Goal: Information Seeking & Learning: Learn about a topic

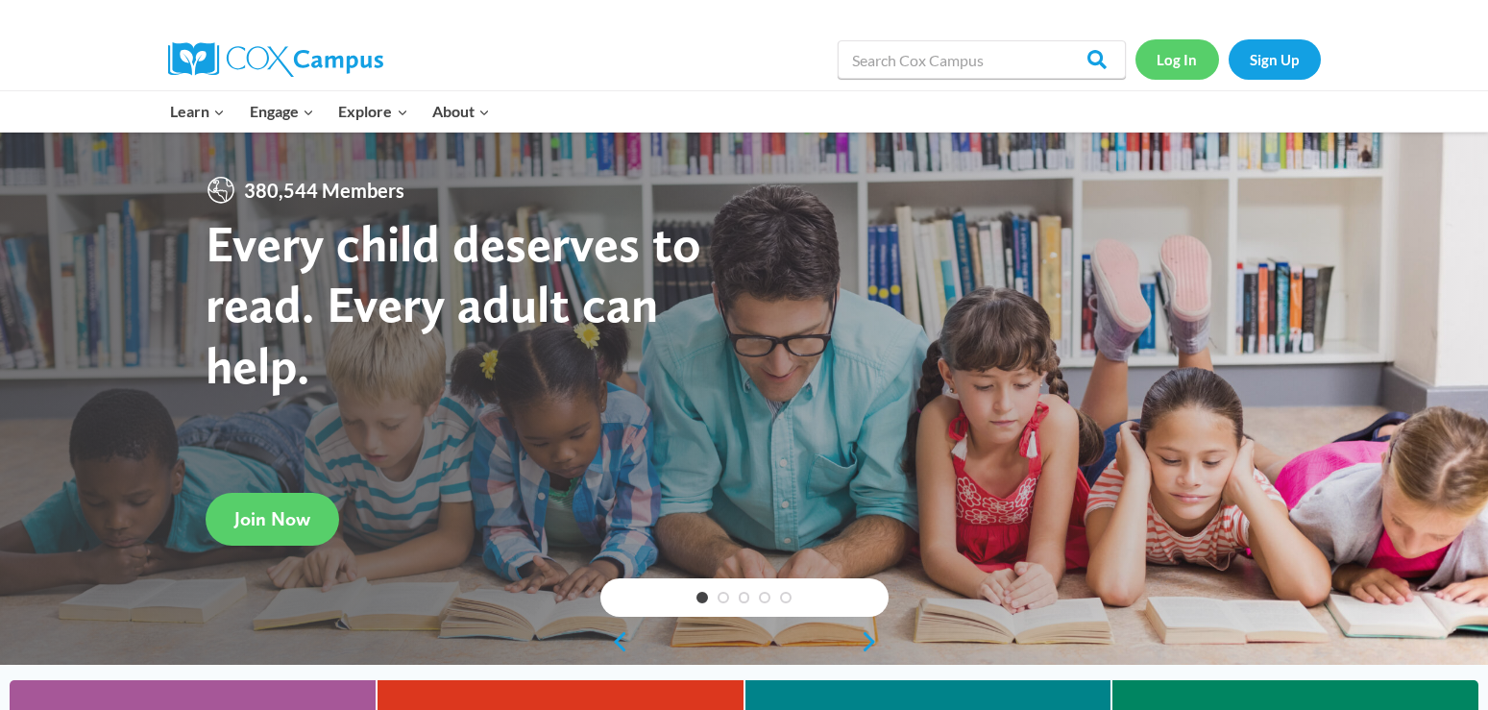
click at [1174, 56] on link "Log In" at bounding box center [1177, 58] width 84 height 39
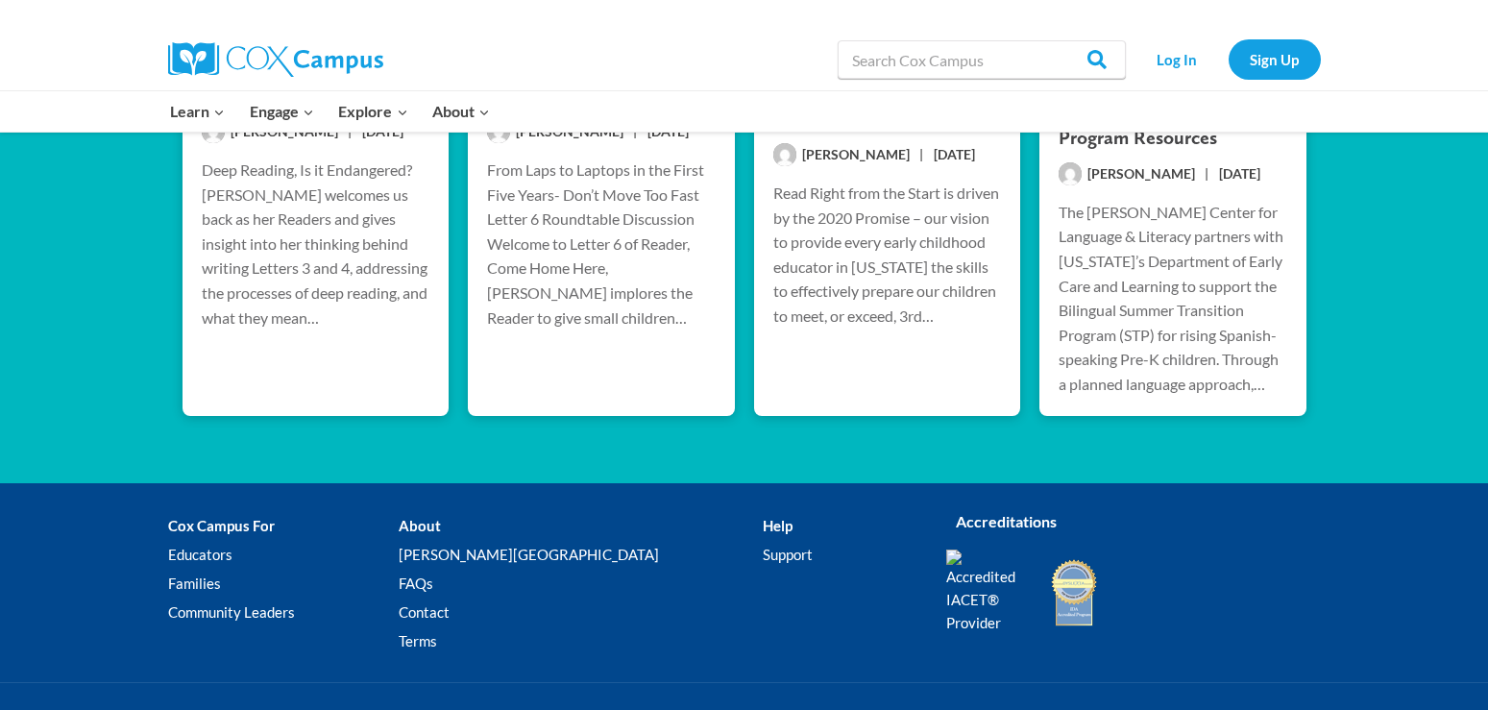
scroll to position [2842, 0]
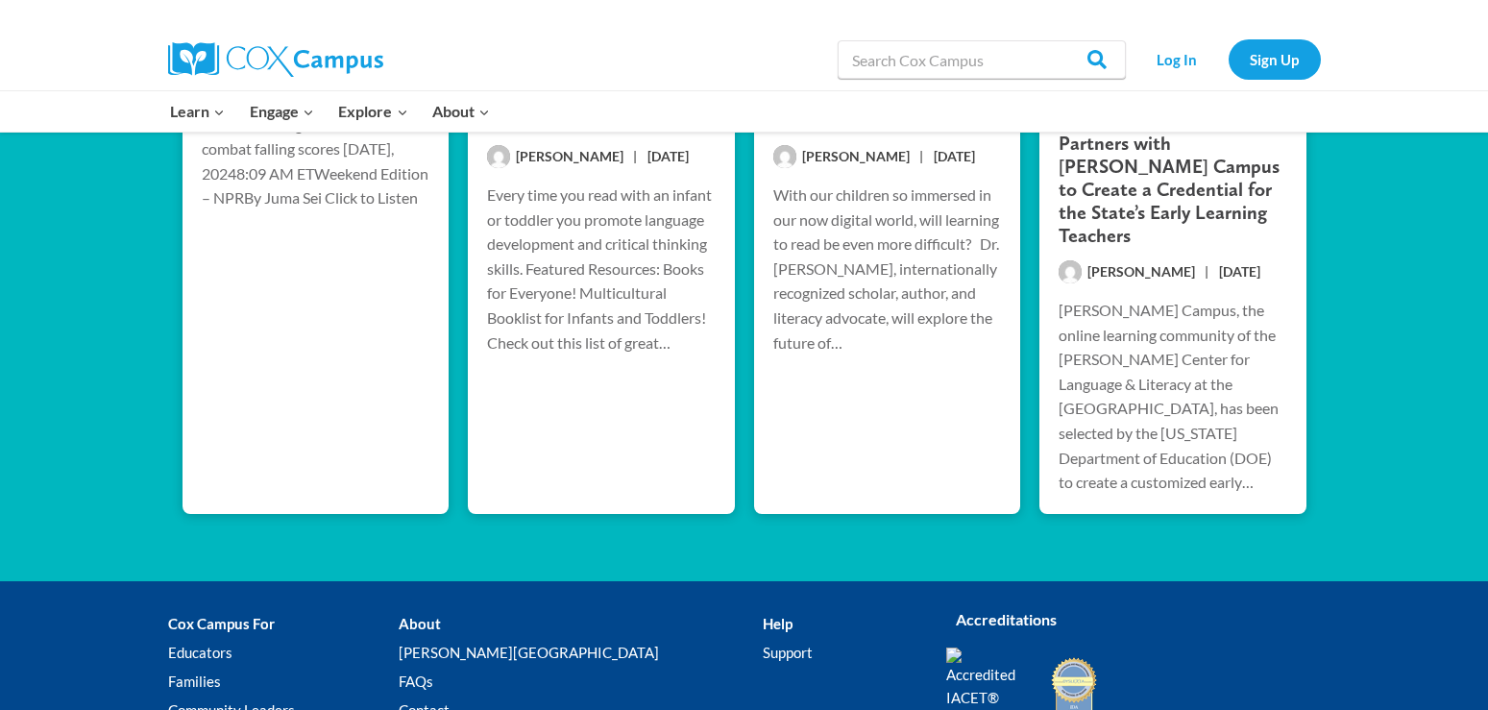
scroll to position [2809, 0]
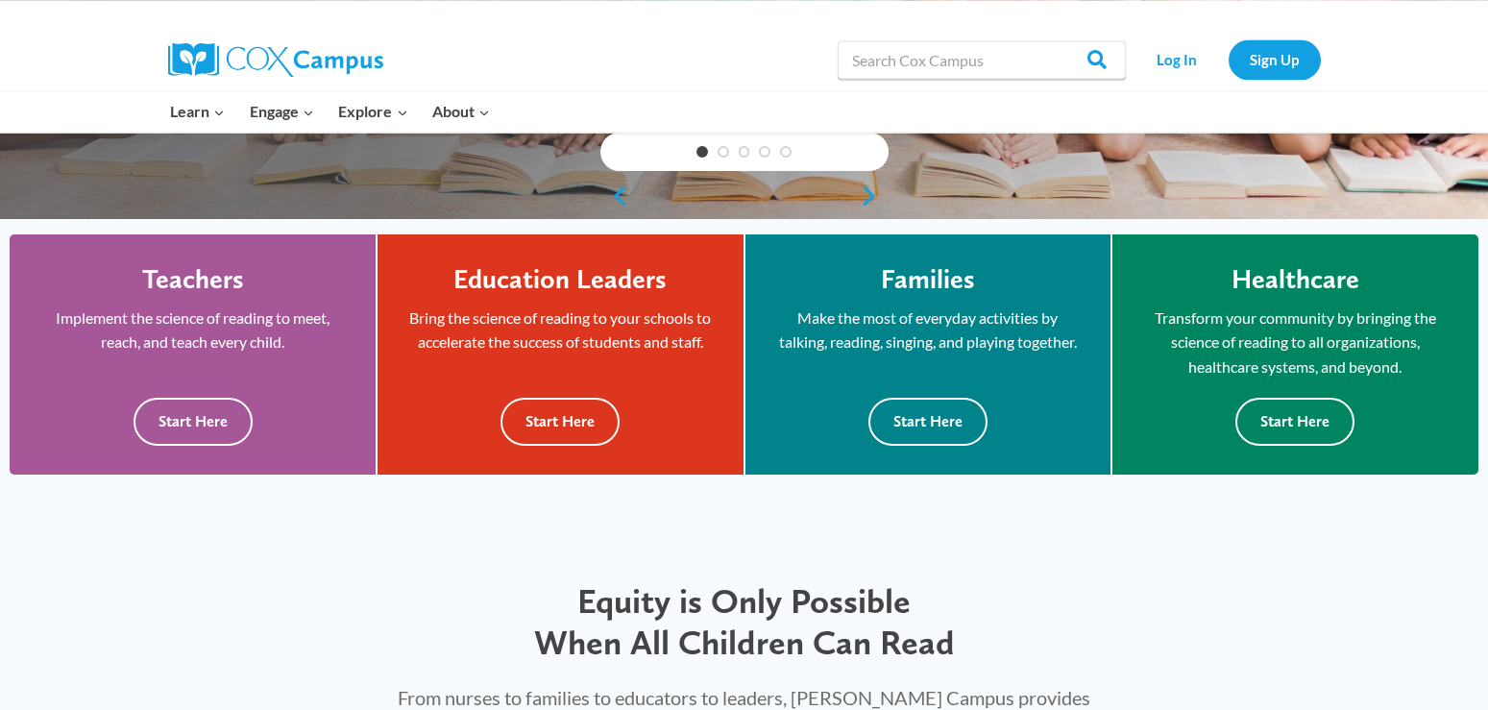
scroll to position [457, 0]
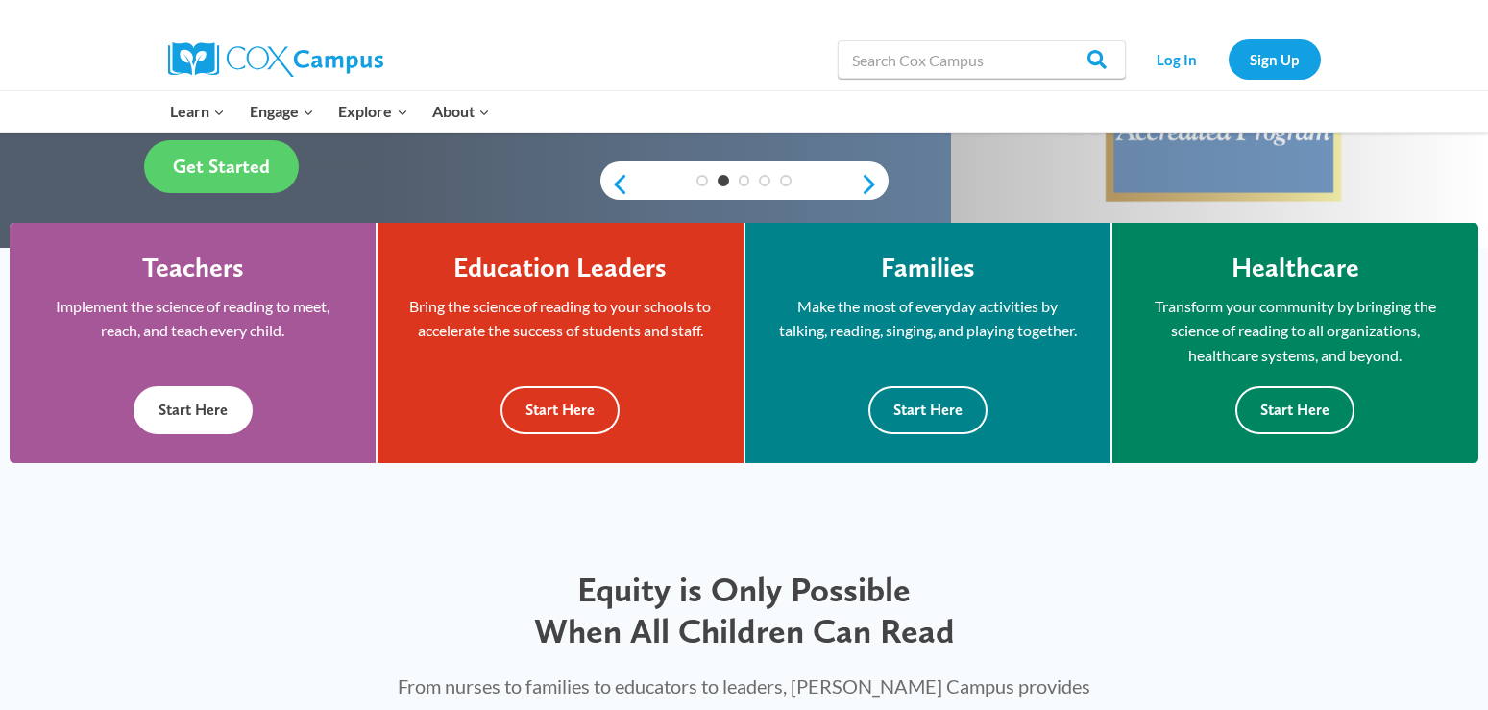
click at [192, 411] on button "Start Here" at bounding box center [193, 409] width 119 height 47
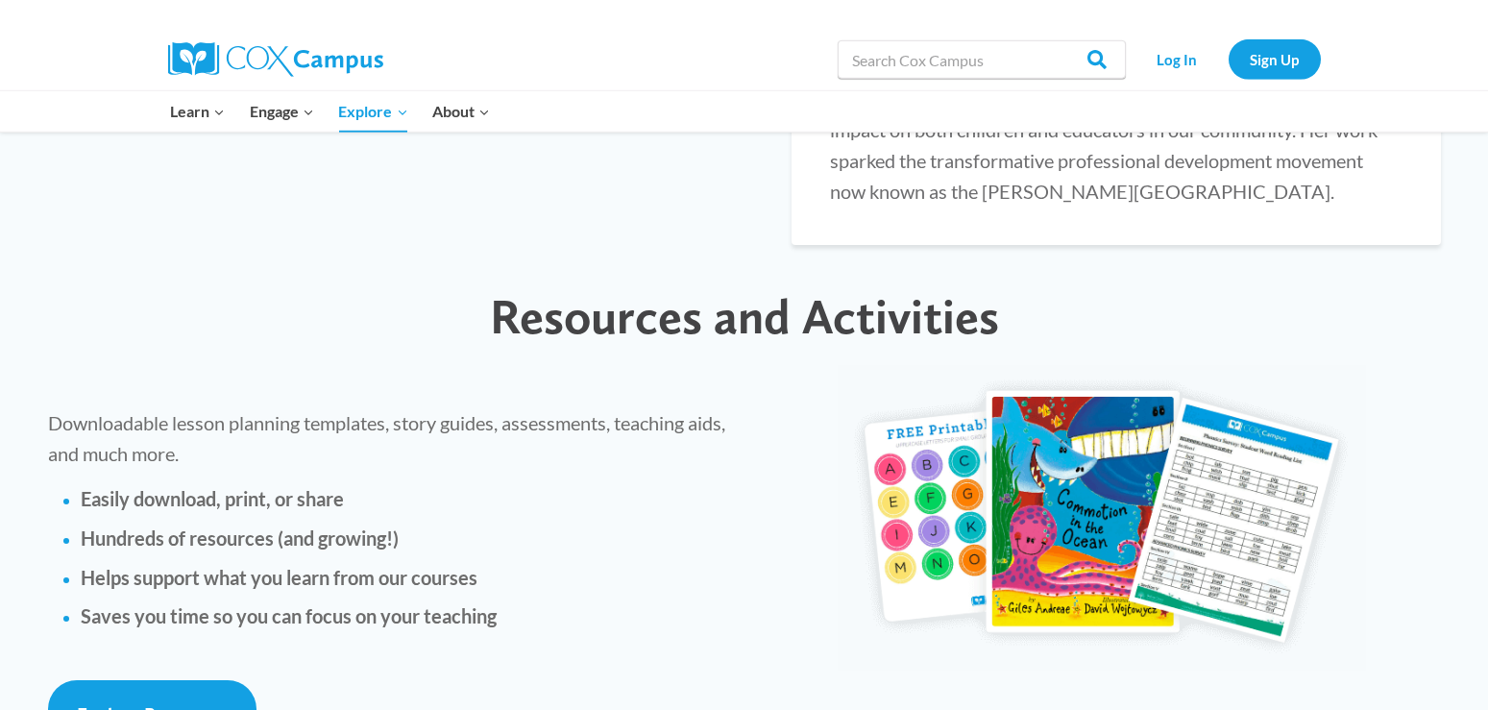
scroll to position [3525, 0]
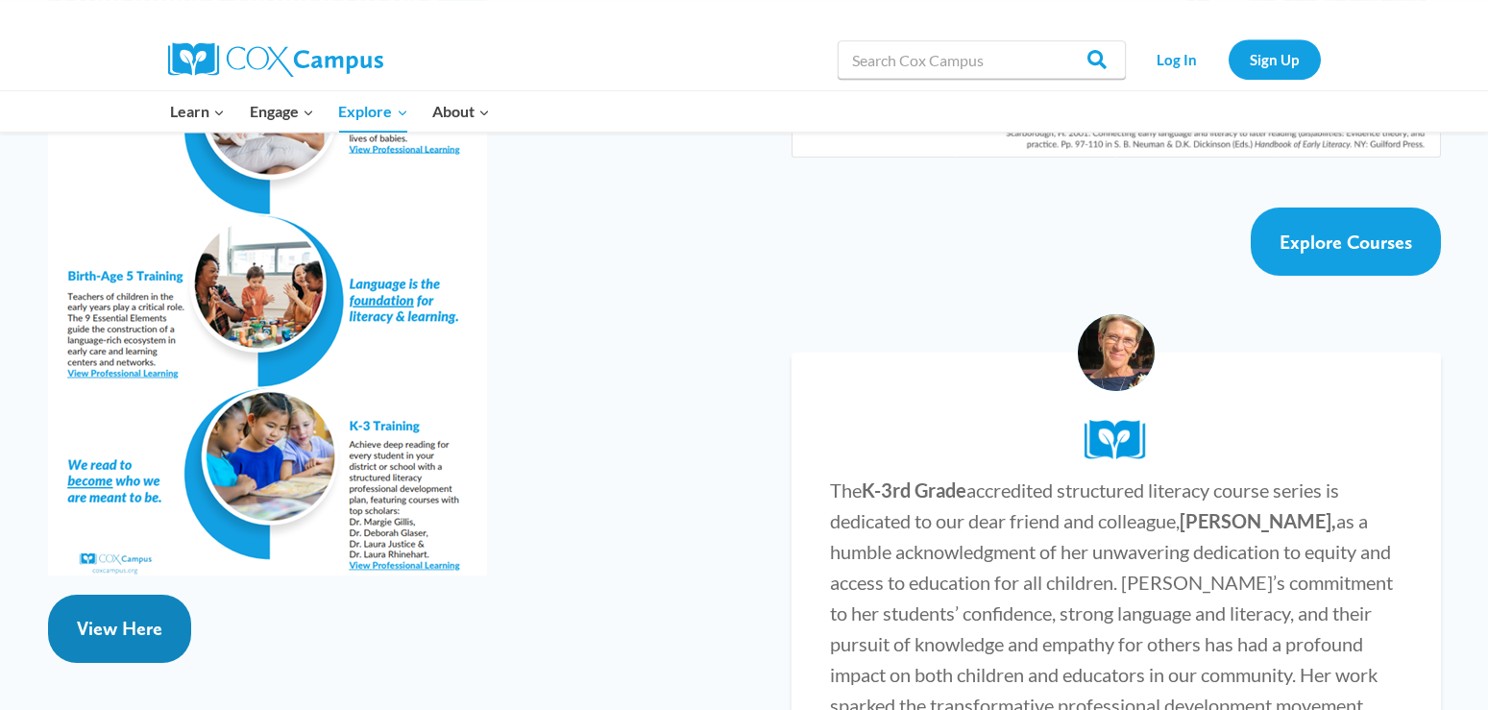
click at [123, 617] on span "View Here" at bounding box center [119, 628] width 85 height 23
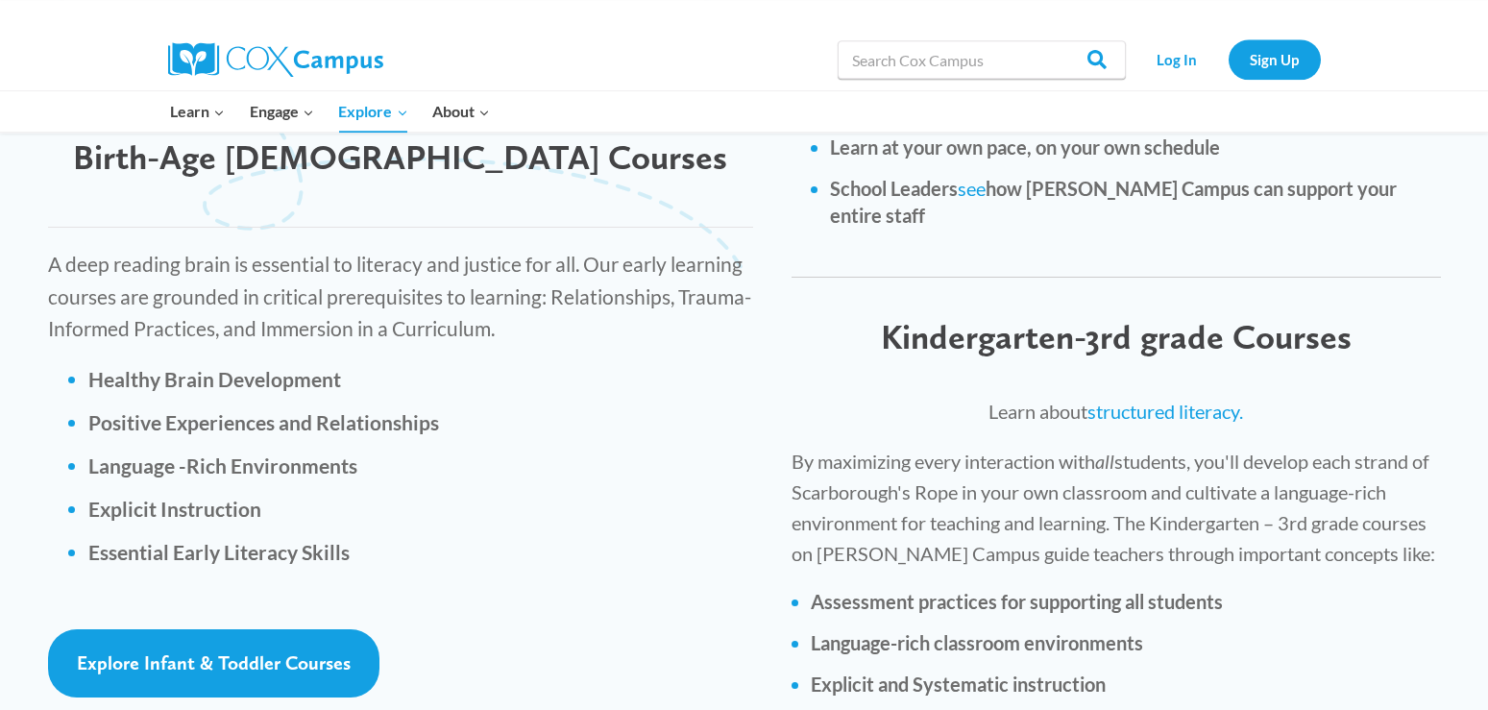
scroll to position [2596, 0]
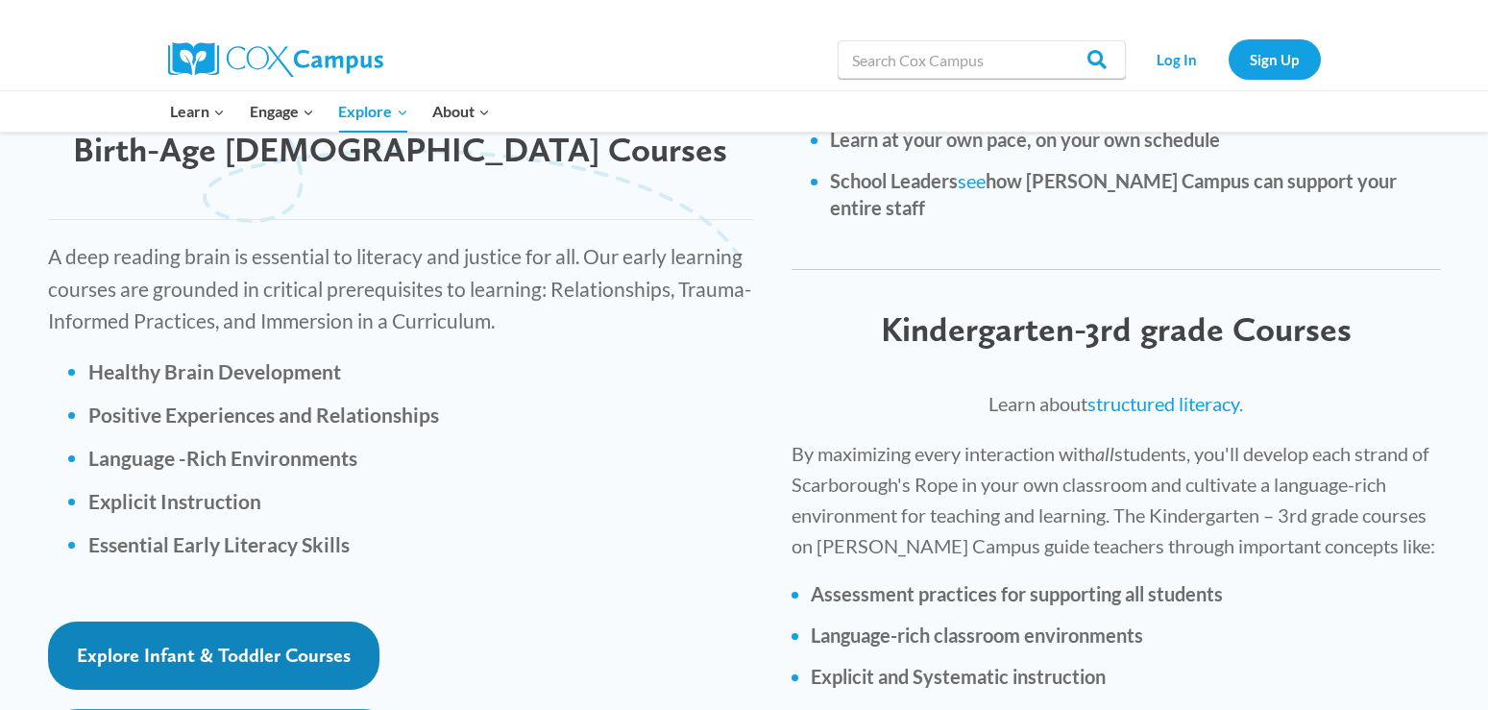
click at [273, 644] on span "Explore Infant & Toddler Courses" at bounding box center [214, 655] width 274 height 23
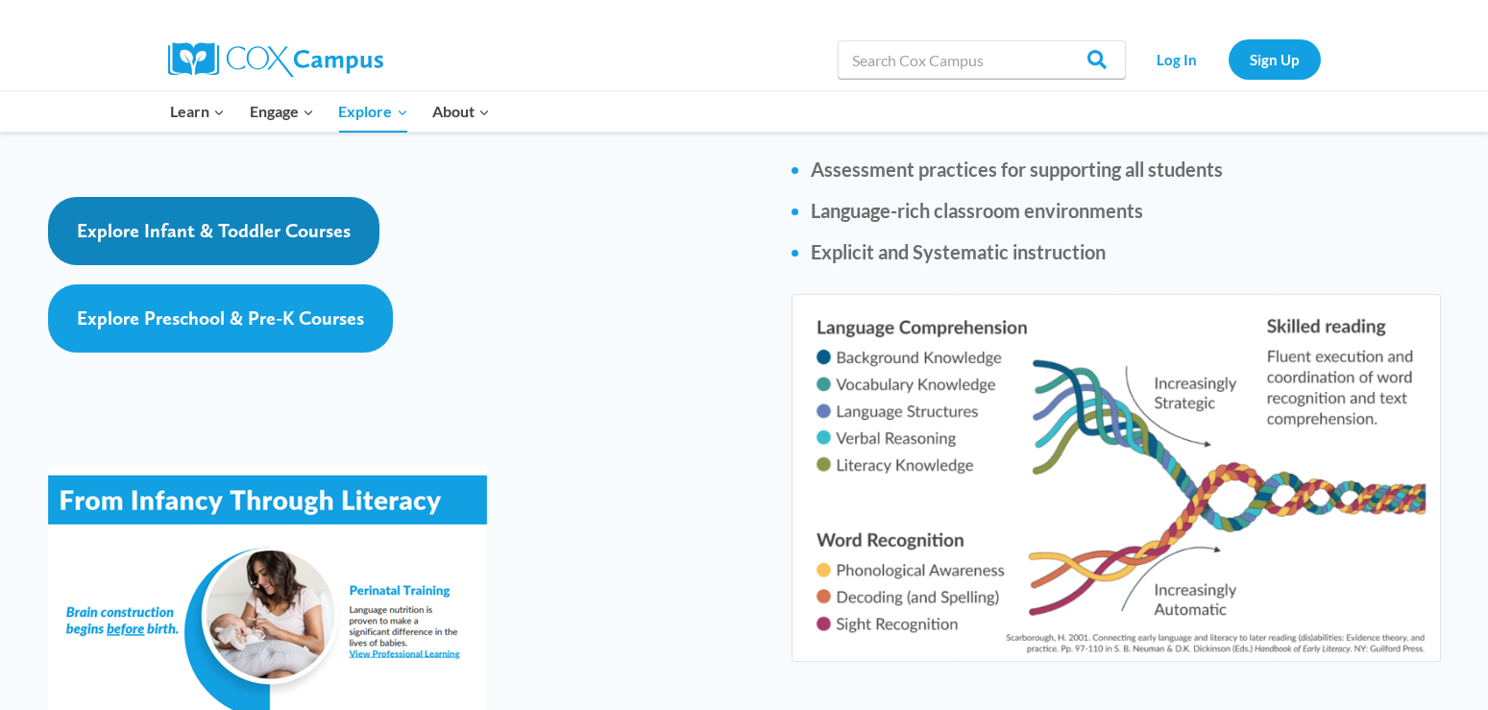
scroll to position [3037, 0]
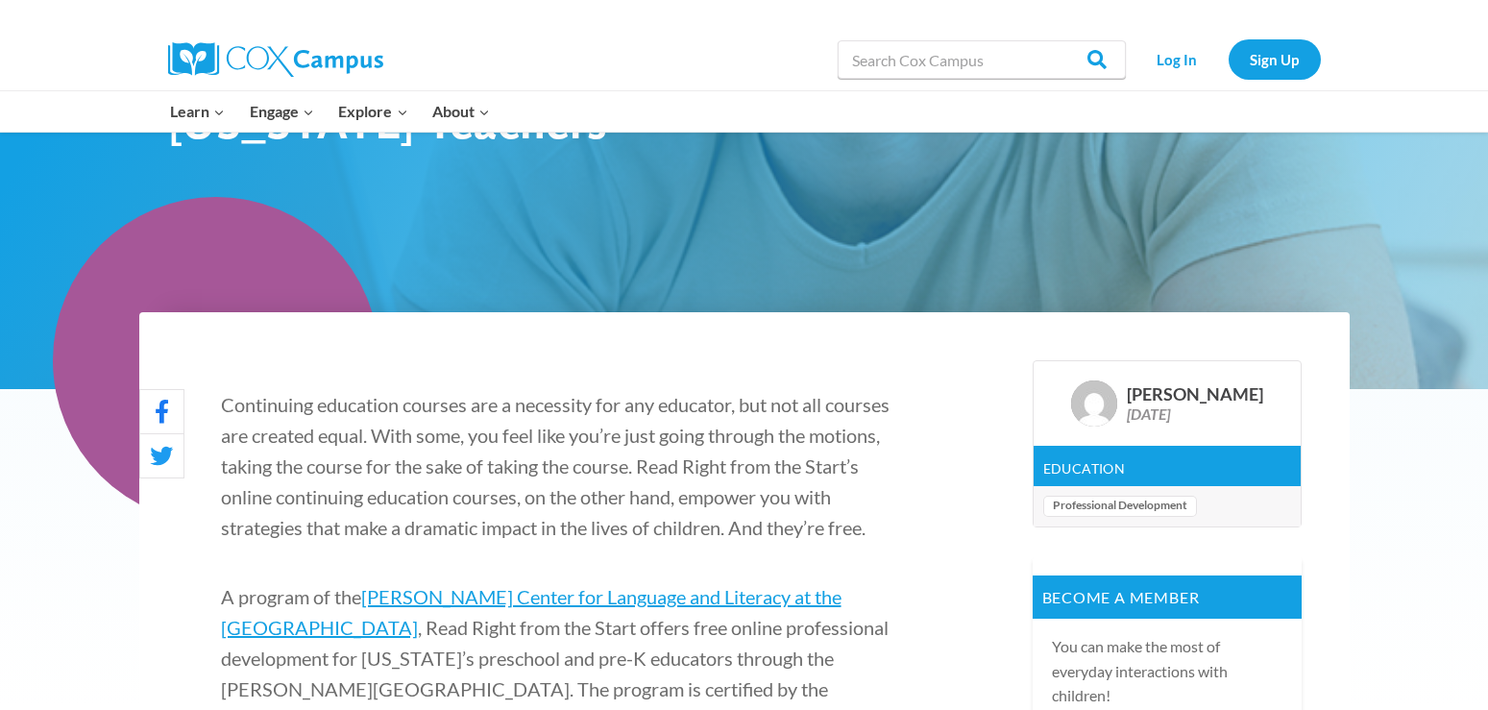
scroll to position [376, 0]
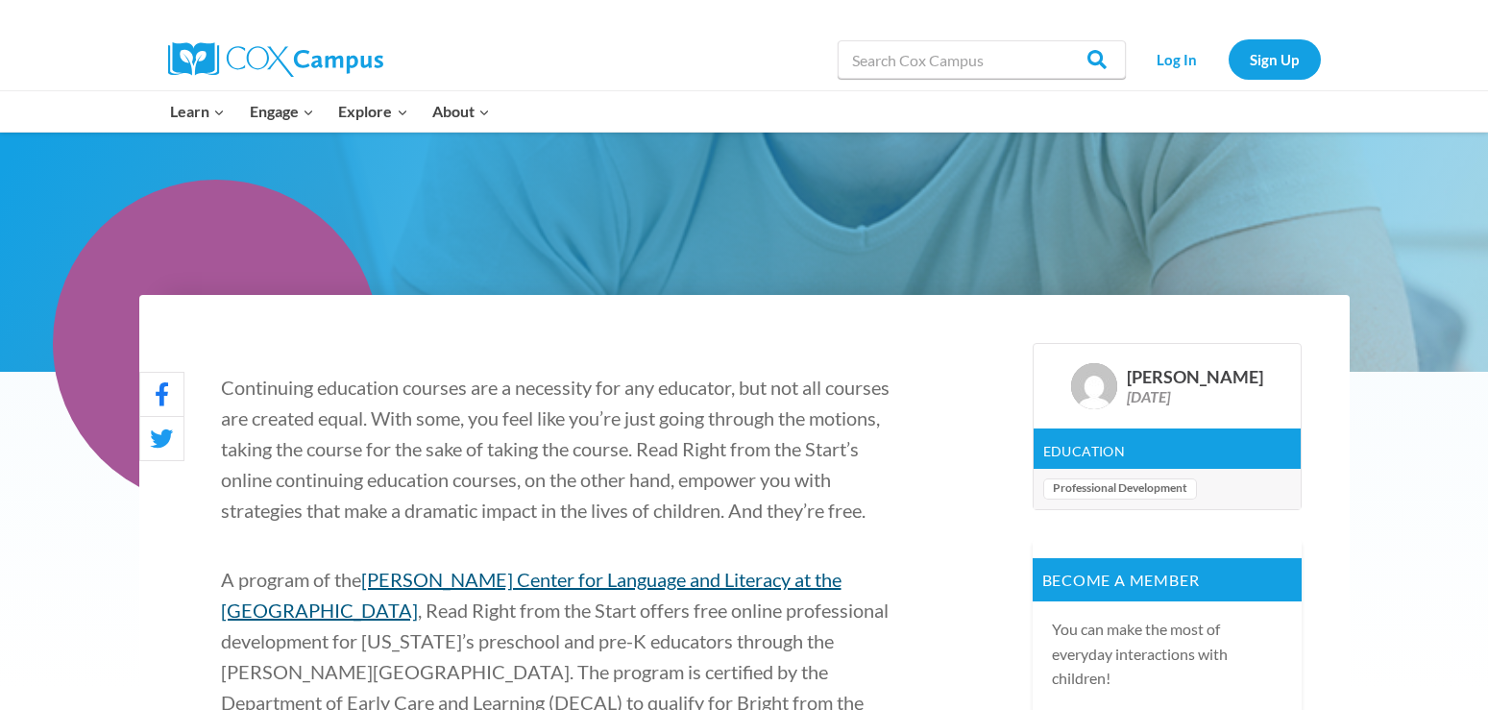
click at [614, 608] on link "Rollins Center for Language and Literacy at the Atlanta Speech School" at bounding box center [531, 595] width 621 height 54
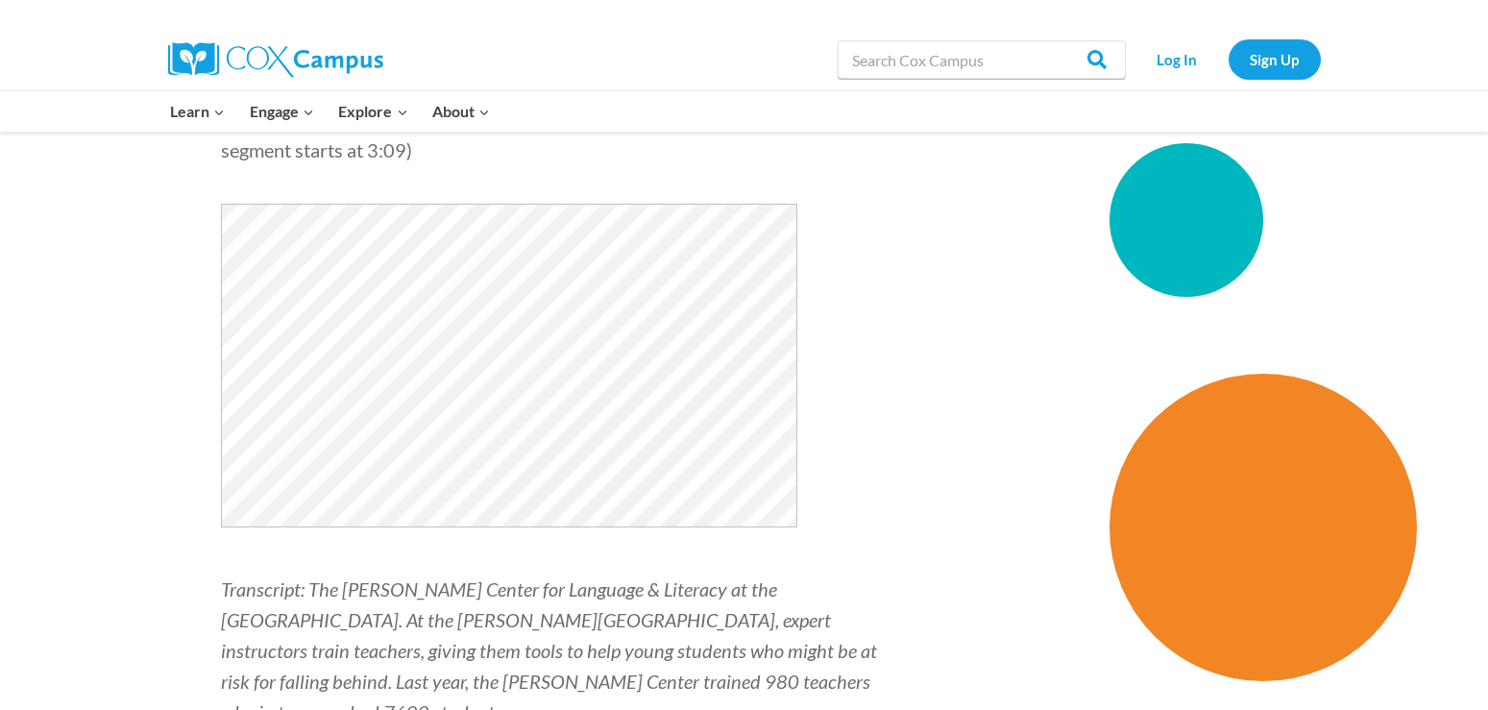
scroll to position [990, 0]
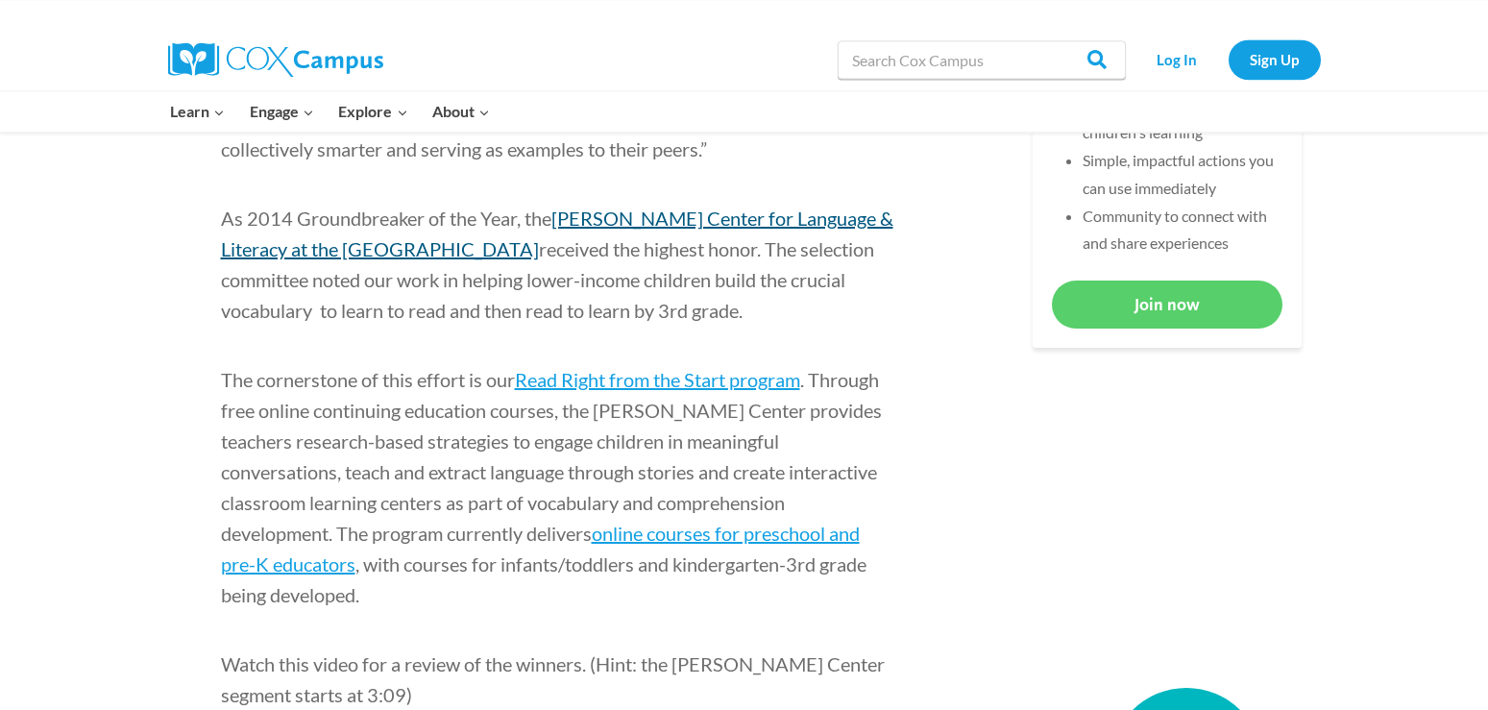
click at [715, 215] on link "Rollins Center for Language & Literacy at the Atlanta Speech School" at bounding box center [557, 234] width 672 height 54
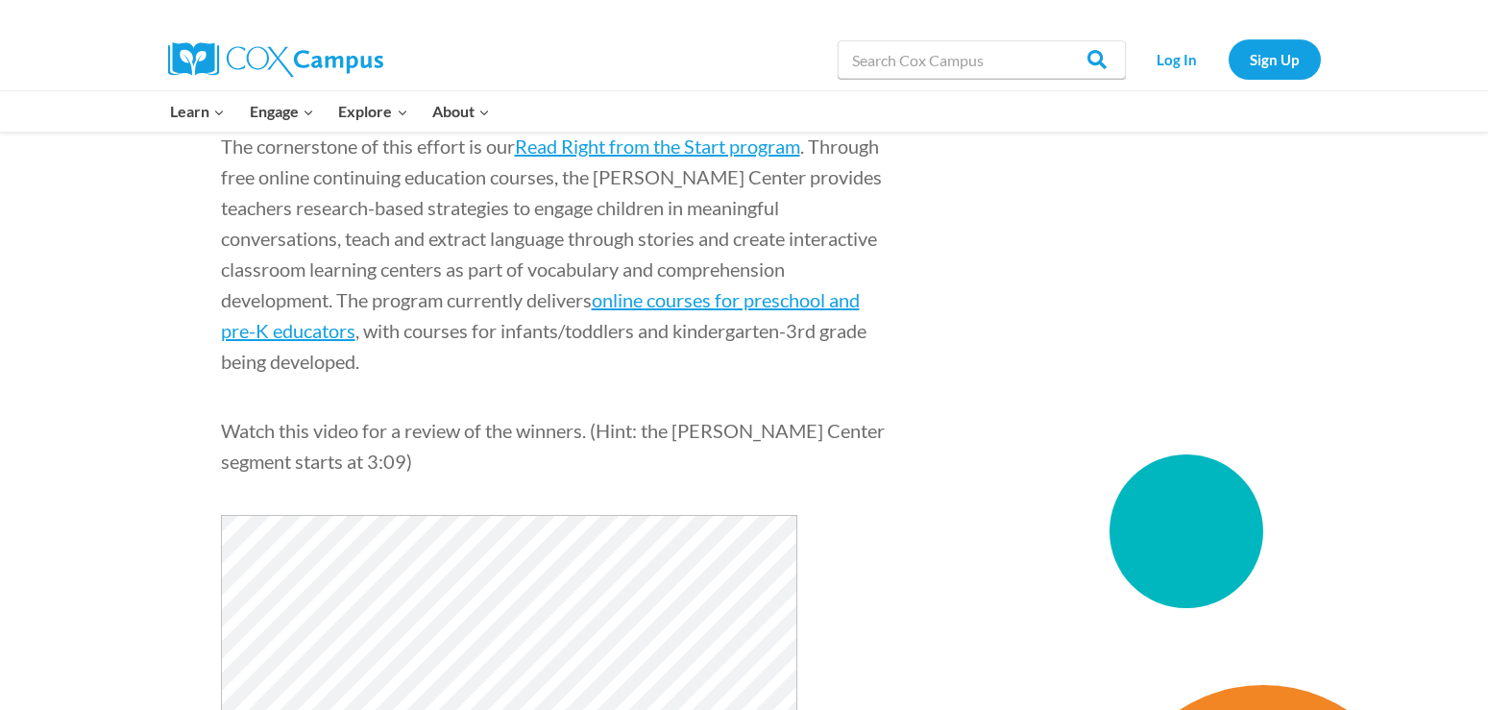
scroll to position [1208, 0]
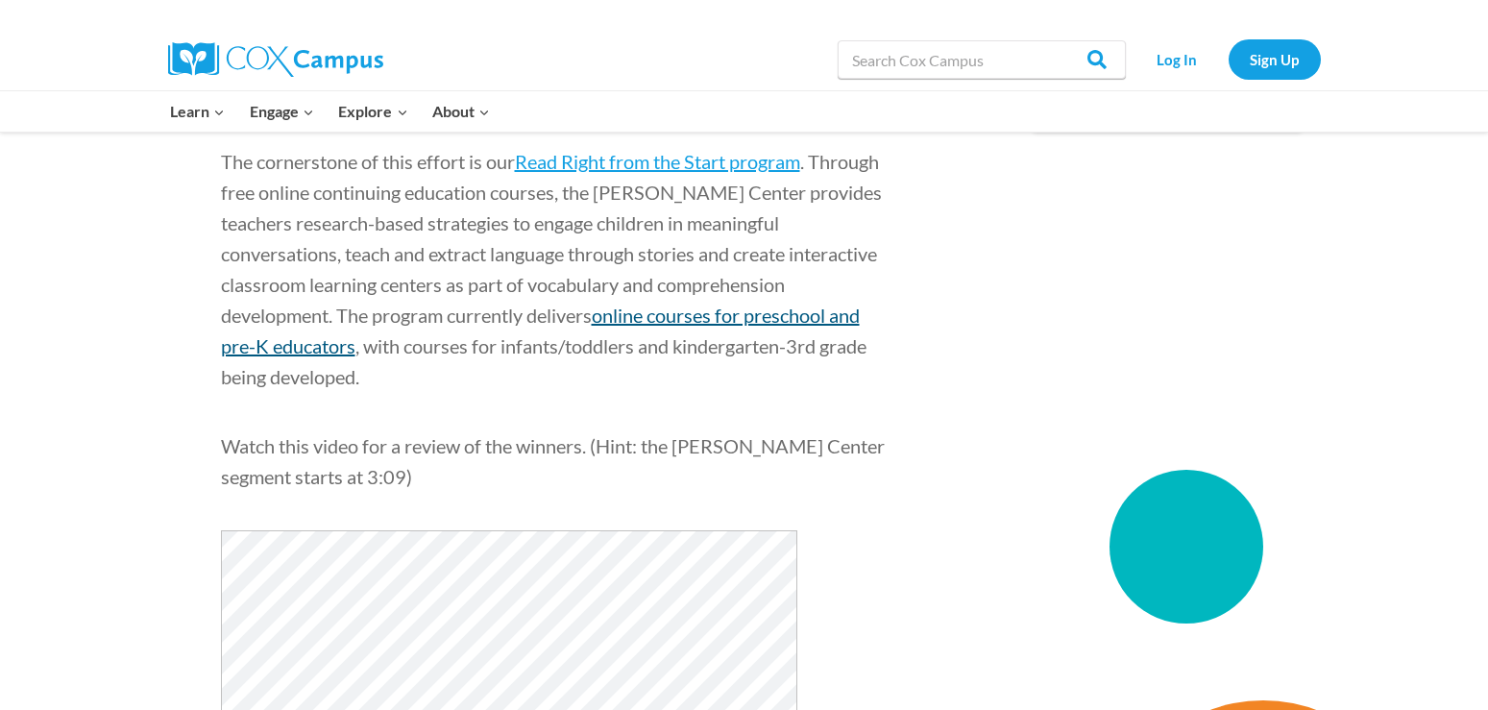
click at [622, 321] on link "online courses for preschool and pre-K educators" at bounding box center [540, 331] width 639 height 54
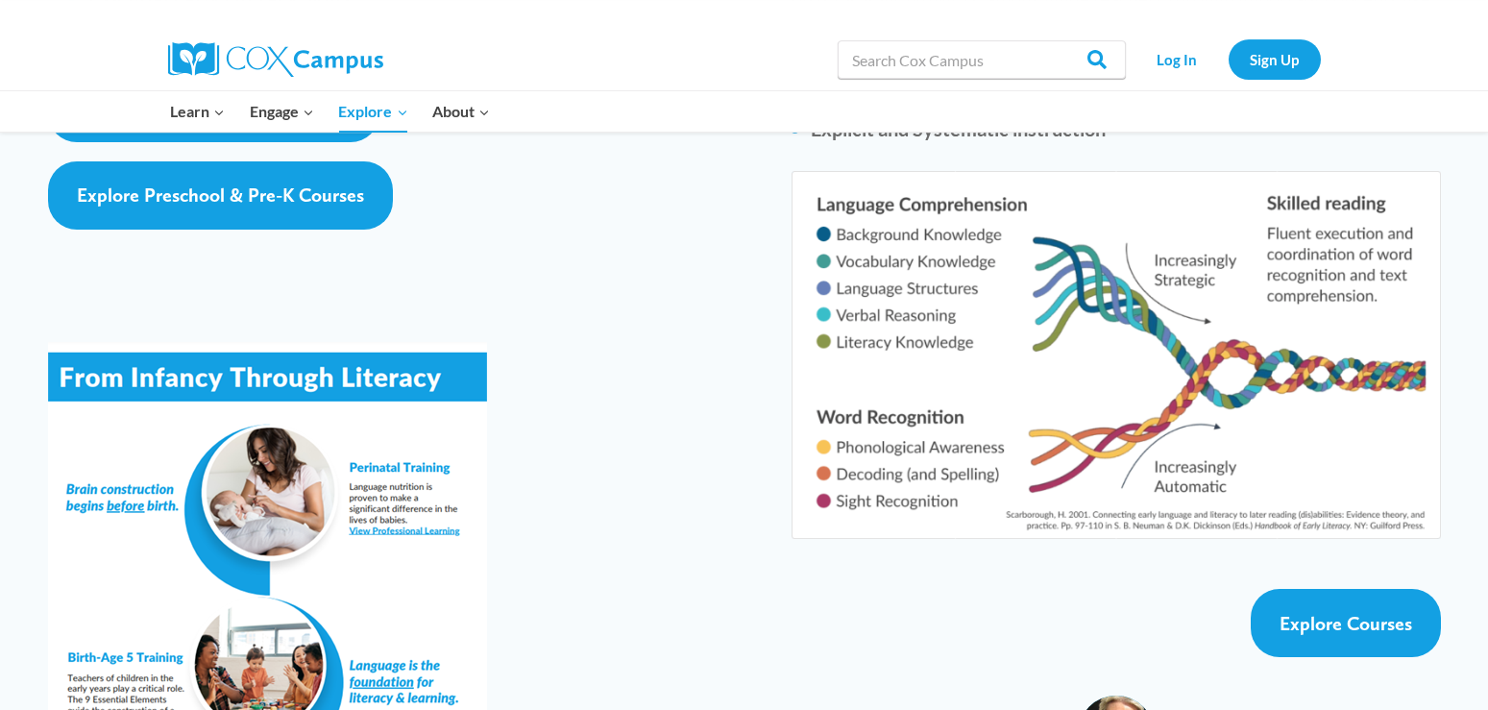
scroll to position [3151, 0]
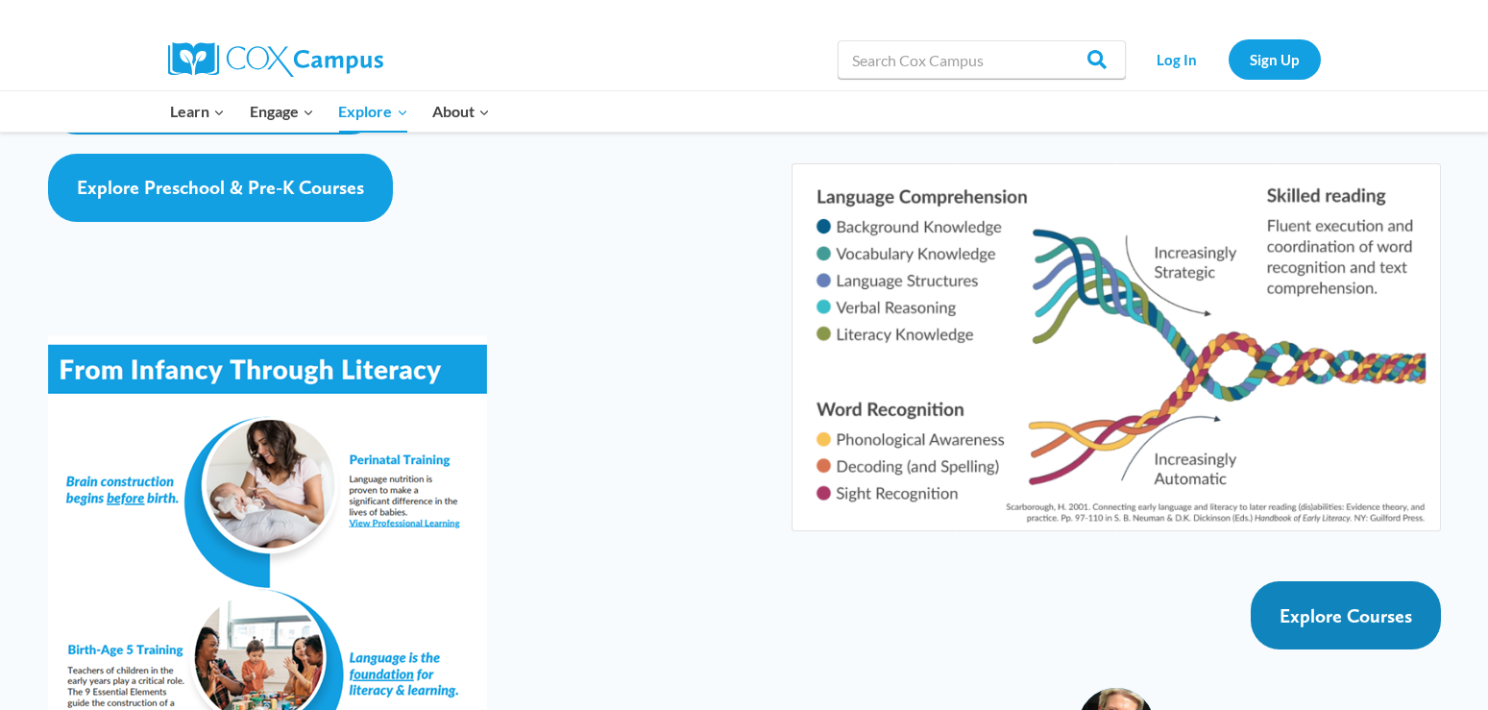
click at [1340, 604] on span "Explore Courses" at bounding box center [1346, 615] width 133 height 23
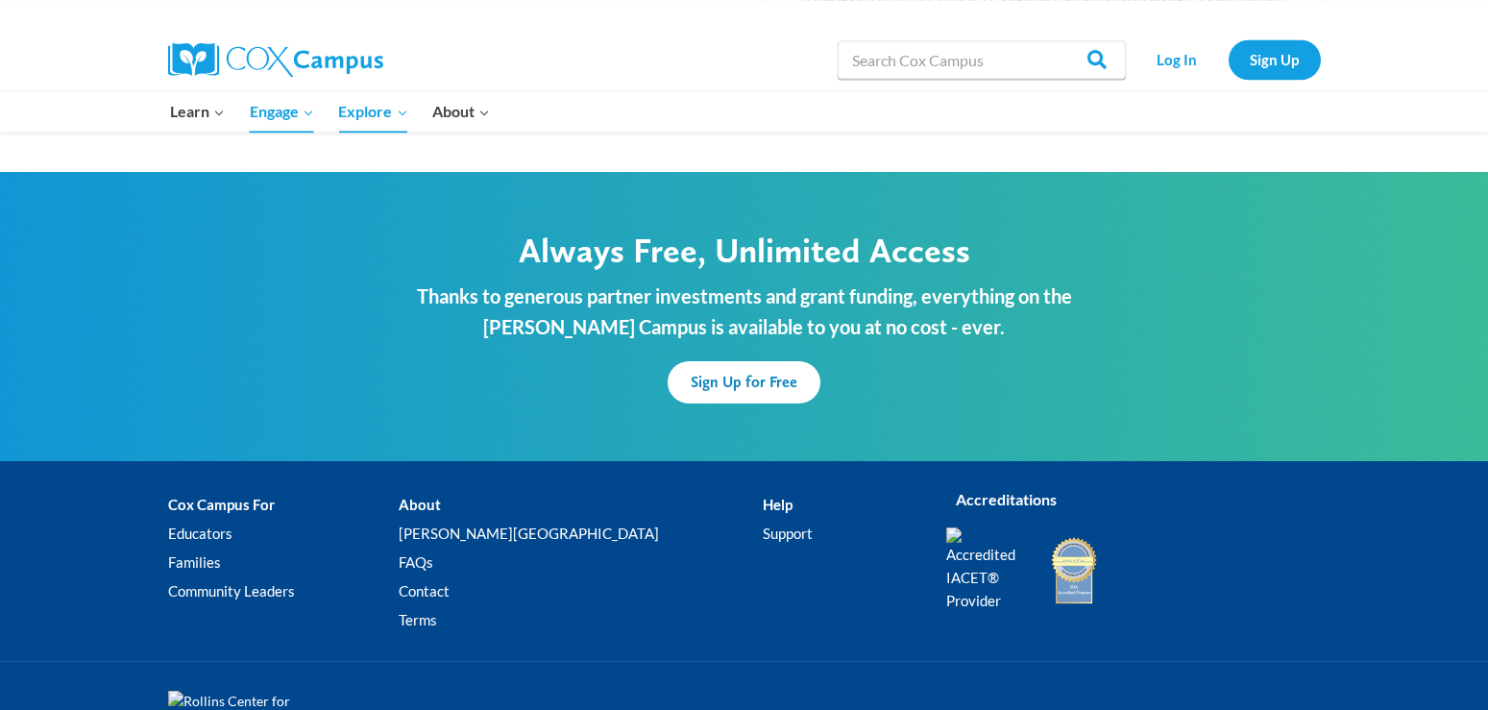
scroll to position [3156, 0]
